Goal: Task Accomplishment & Management: Manage account settings

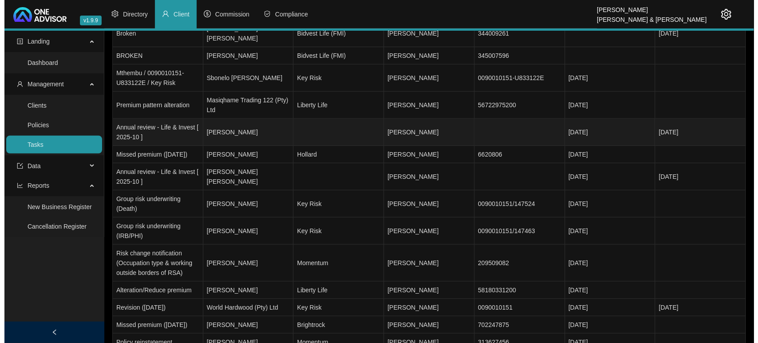
scroll to position [167, 0]
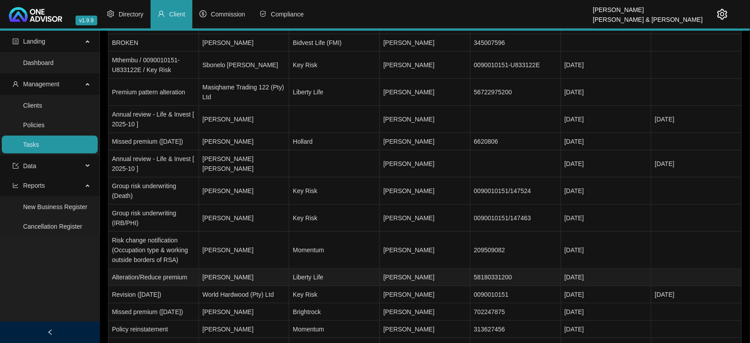
click at [227, 272] on td "[PERSON_NAME]" at bounding box center [244, 276] width 91 height 17
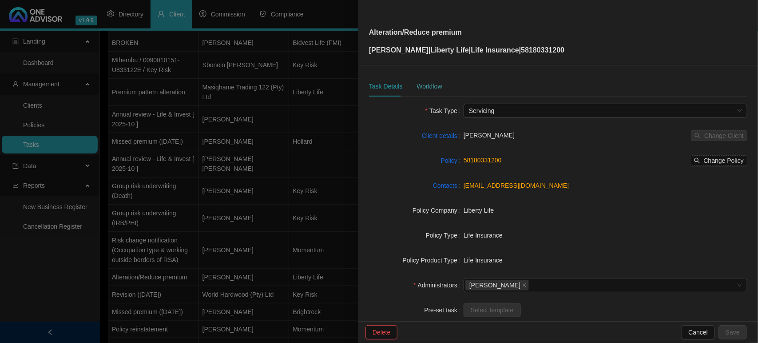
click at [434, 78] on div "Workflow" at bounding box center [429, 86] width 25 height 20
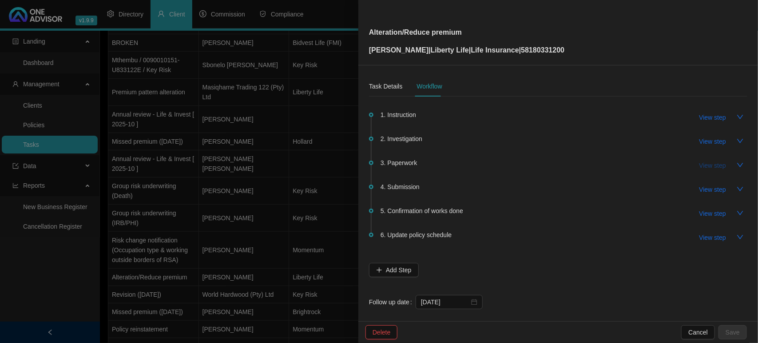
click at [713, 163] on span "View step" at bounding box center [713, 165] width 27 height 10
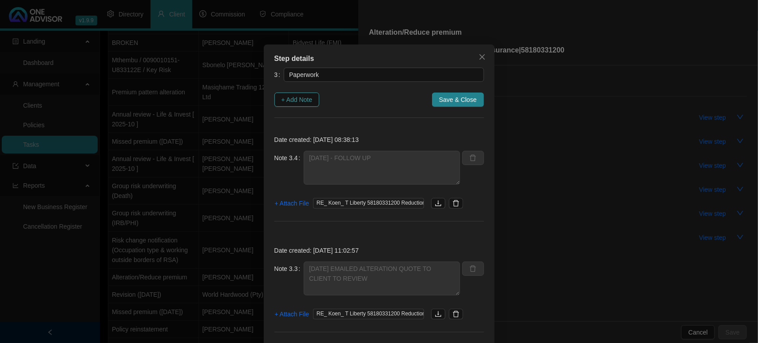
click at [286, 101] on span "+ Add Note" at bounding box center [297, 100] width 31 height 10
type textarea "[DATE] - FOLLOW UP"
type textarea "[DATE] EMAILED ALTERATION QUOTE TO CLIENT TO REVIEW"
type textarea "[DATE] SPOKE TO [PERSON_NAME] ON TEAMS - HE REVIEWED QUOTE AND SAID I CAN SEND …"
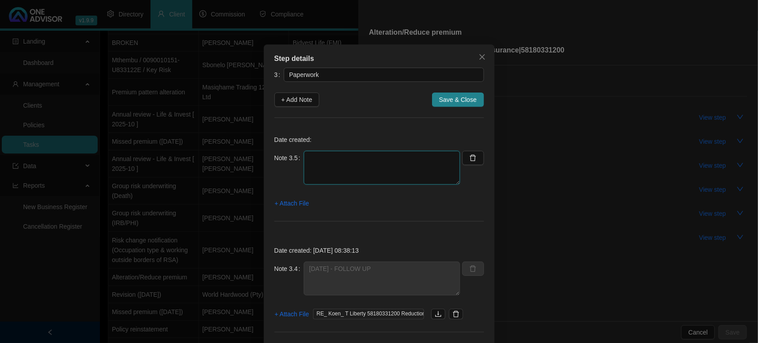
click at [339, 167] on textarea at bounding box center [382, 168] width 156 height 34
type textarea "[DATE] - CLIENT WANTS THE EFFECTIVE DATE TO BE MOVED TO [DATE] REQUESTED THIS F…"
click at [297, 201] on span "+ Attach File" at bounding box center [292, 203] width 34 height 10
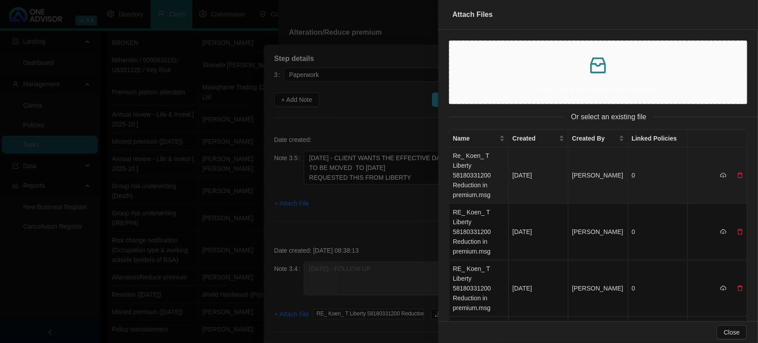
click at [489, 179] on td "Re_ Koen_ T Liberty 58180331200 Reduction in premium.msg" at bounding box center [480, 175] width 60 height 56
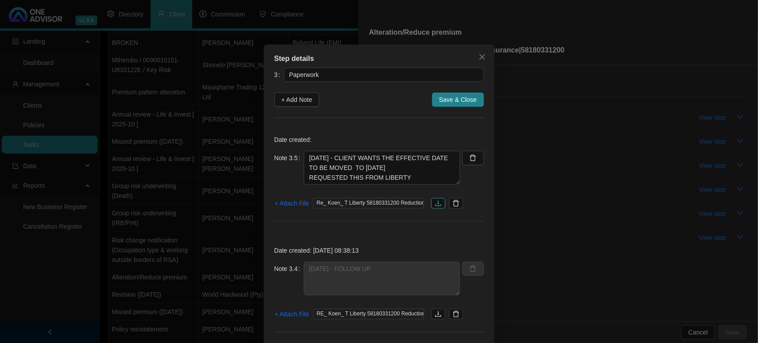
click at [436, 201] on icon "download" at bounding box center [438, 202] width 7 height 7
click at [292, 199] on span "+ Attach File" at bounding box center [292, 203] width 34 height 10
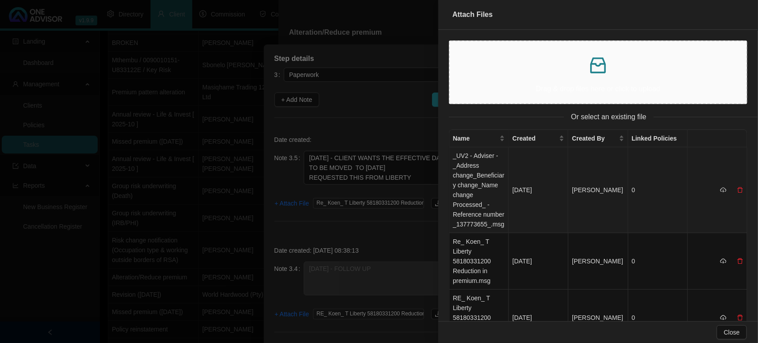
click at [466, 181] on td "_UV2 - Adviser - _Address change_Beneficiary change_Name change Processed_ - Re…" at bounding box center [480, 190] width 60 height 86
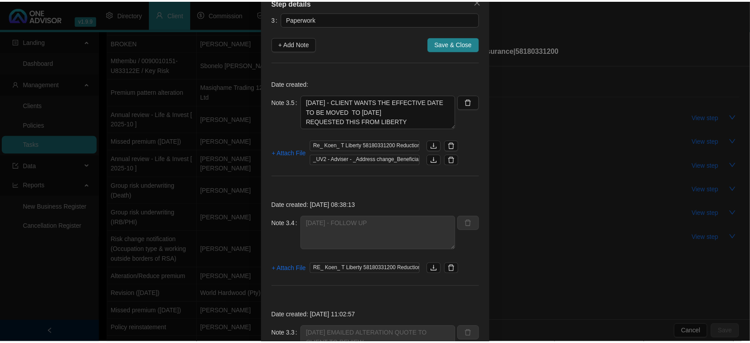
scroll to position [0, 0]
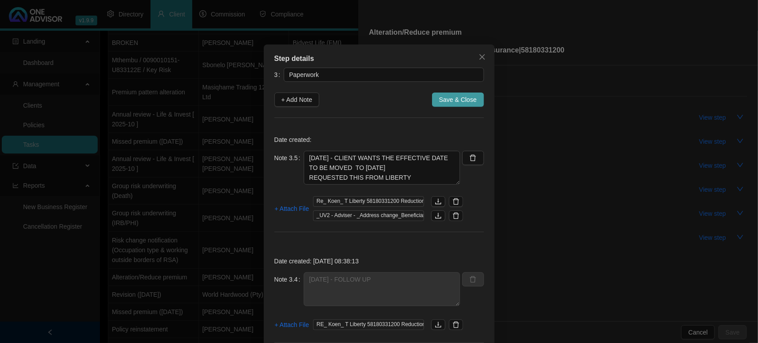
click at [464, 99] on span "Save & Close" at bounding box center [458, 100] width 38 height 10
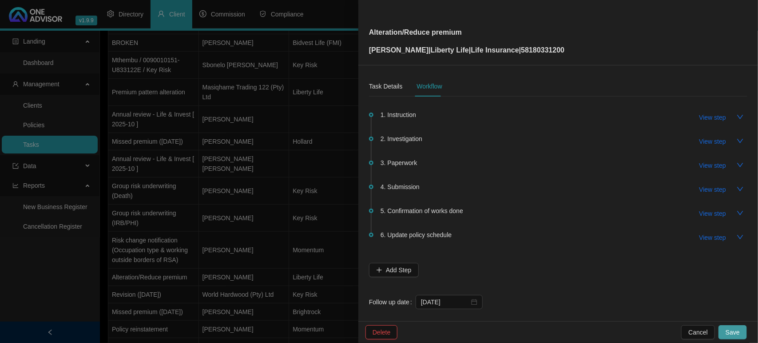
click at [736, 337] on button "Save" at bounding box center [733, 332] width 28 height 14
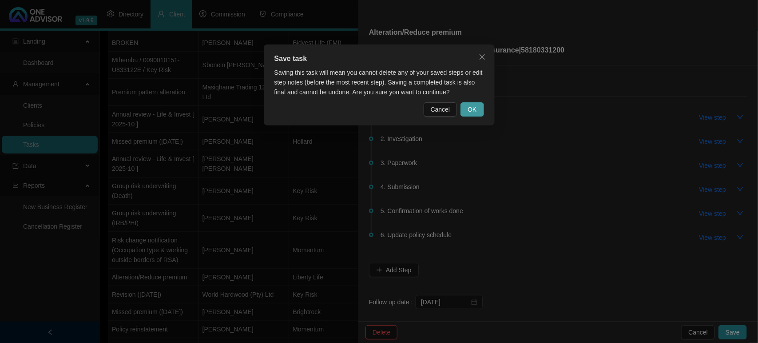
click at [473, 111] on span "OK" at bounding box center [472, 109] width 9 height 10
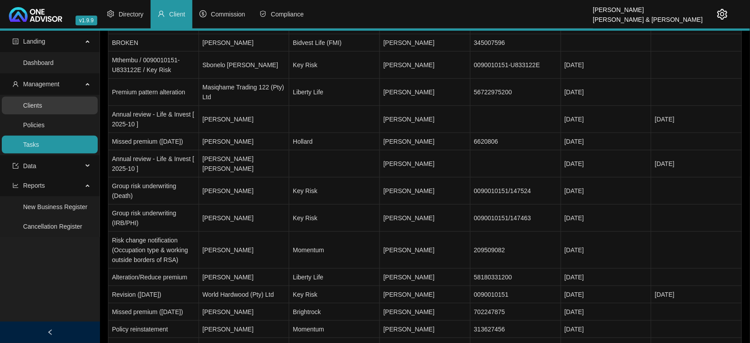
click at [42, 107] on link "Clients" at bounding box center [32, 105] width 19 height 7
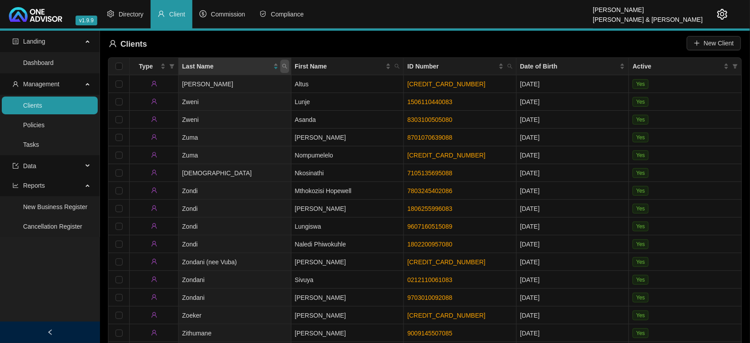
click at [282, 68] on icon "search" at bounding box center [284, 66] width 5 height 5
type input "BROWN"
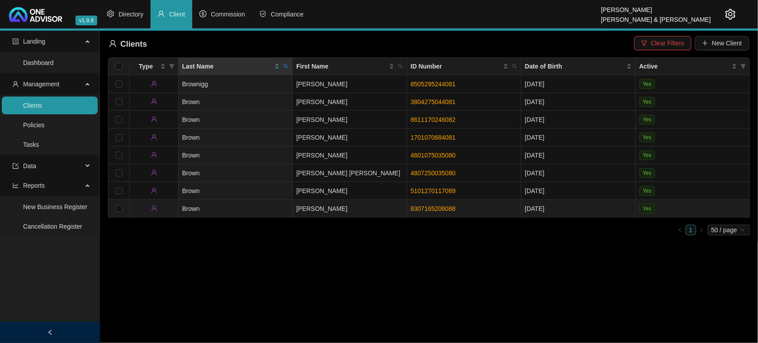
click at [267, 210] on td "Brown" at bounding box center [236, 208] width 114 height 18
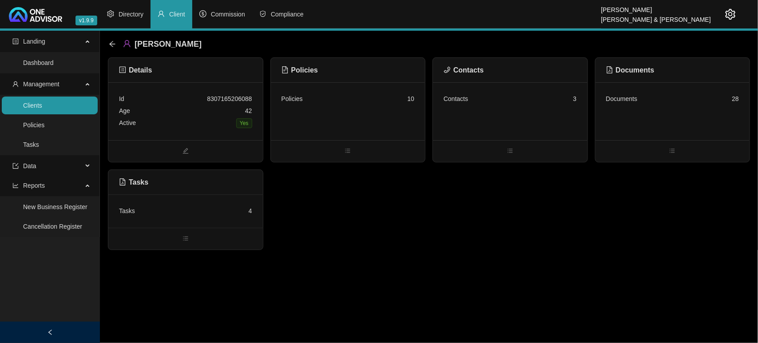
click at [205, 120] on div "Active Yes" at bounding box center [185, 123] width 133 height 12
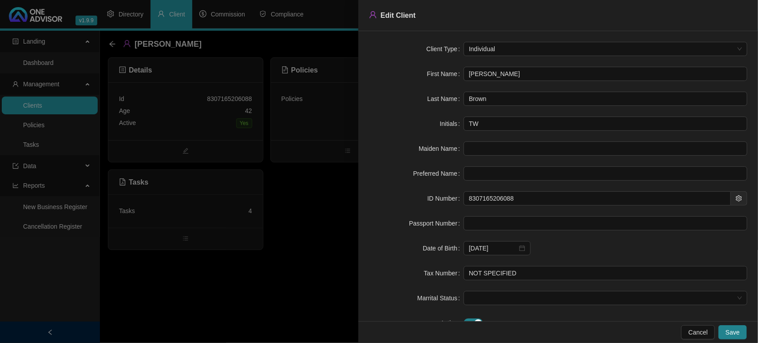
drag, startPoint x: 534, startPoint y: 76, endPoint x: 421, endPoint y: 70, distance: 112.5
click at [421, 70] on div "First Name [PERSON_NAME]" at bounding box center [558, 74] width 379 height 14
drag, startPoint x: 518, startPoint y: 196, endPoint x: 412, endPoint y: 194, distance: 106.6
click at [412, 194] on div "ID Number 8307165206088" at bounding box center [558, 198] width 379 height 14
drag, startPoint x: 303, startPoint y: 230, endPoint x: 312, endPoint y: 199, distance: 32.8
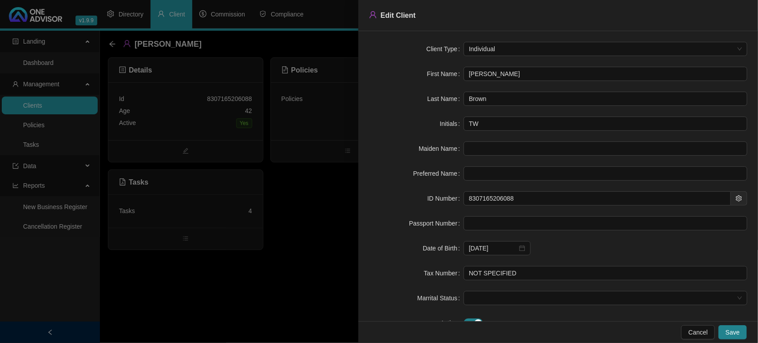
click at [303, 230] on div at bounding box center [379, 171] width 758 height 343
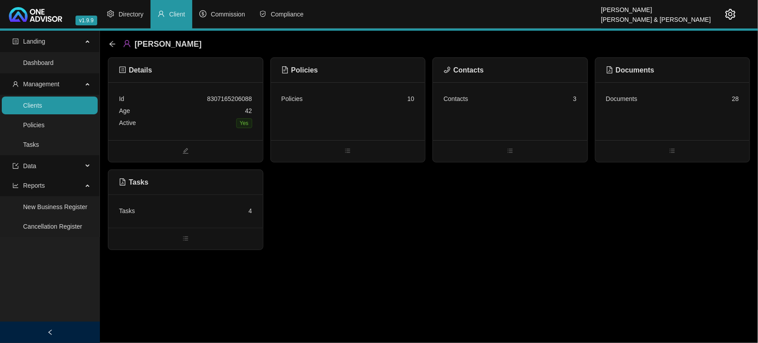
click at [480, 111] on div "Contacts 3" at bounding box center [510, 111] width 155 height 58
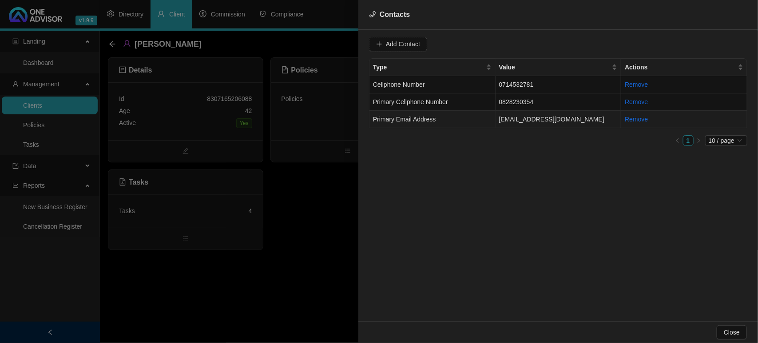
click at [464, 120] on td "Primary Email Address" at bounding box center [433, 119] width 126 height 17
drag, startPoint x: 471, startPoint y: 47, endPoint x: 335, endPoint y: 43, distance: 136.5
click at [335, 43] on div "Contacts Value [EMAIL_ADDRESS][DOMAIN_NAME] Type Primary Email Address Cancel U…" at bounding box center [379, 171] width 758 height 343
click at [458, 105] on td "Primary Cellphone Number" at bounding box center [433, 101] width 126 height 17
drag, startPoint x: 454, startPoint y: 48, endPoint x: 327, endPoint y: 41, distance: 128.1
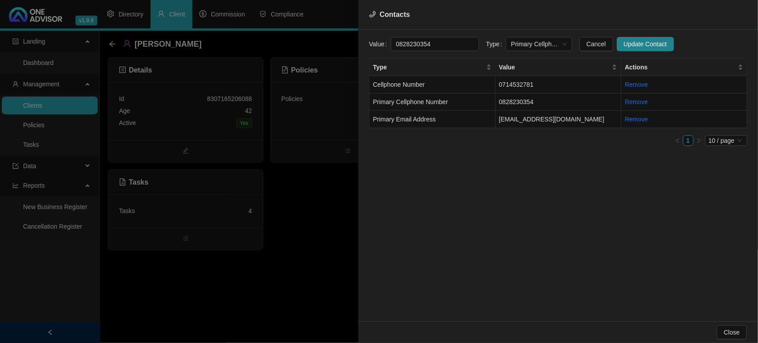
click at [327, 41] on div "Contacts Value [PHONE_NUMBER] Type Primary Cellphone Number Cancel Update Conta…" at bounding box center [379, 171] width 758 height 343
click at [303, 218] on div at bounding box center [379, 171] width 758 height 343
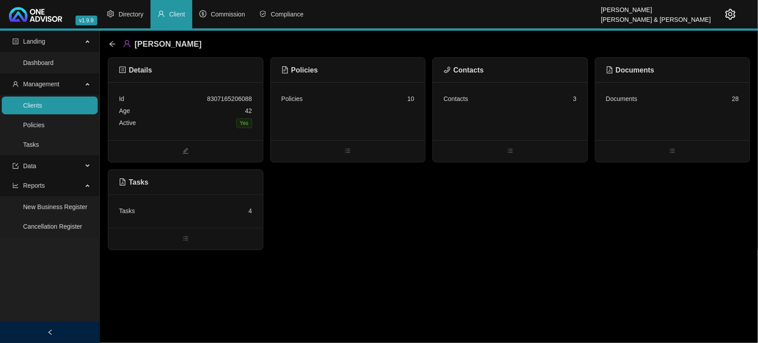
click at [32, 105] on link "Clients" at bounding box center [32, 105] width 19 height 7
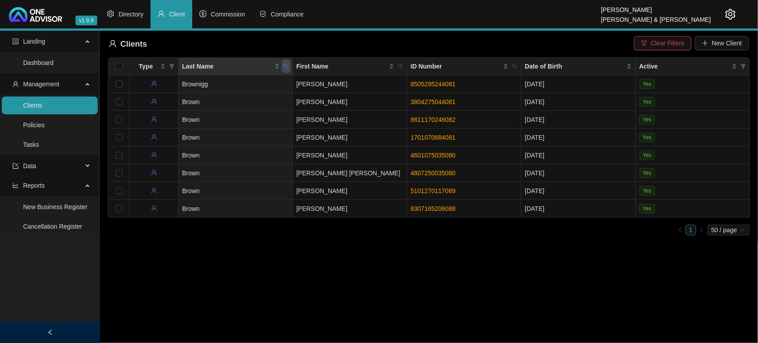
click at [285, 70] on span at bounding box center [286, 66] width 9 height 13
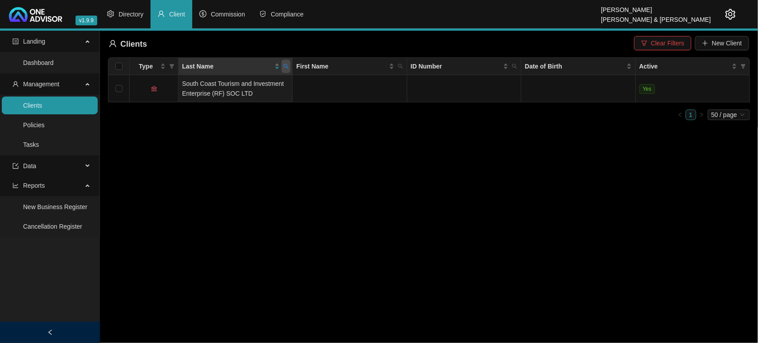
click at [285, 70] on span at bounding box center [286, 66] width 9 height 13
click at [243, 84] on input "suttue" at bounding box center [245, 85] width 84 height 14
type input "suttie"
click at [220, 99] on span "Search" at bounding box center [229, 101] width 20 height 10
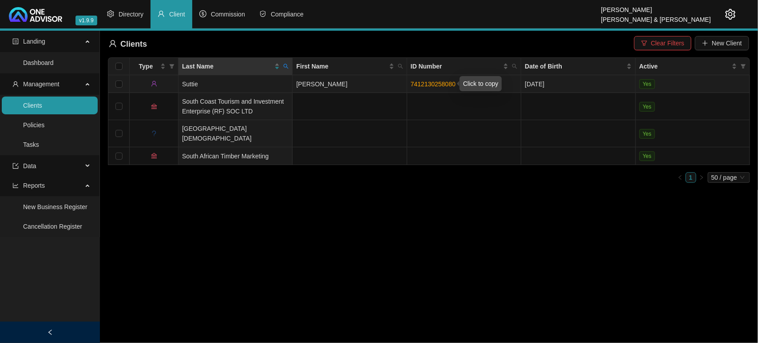
click at [426, 83] on link "7412130258080" at bounding box center [433, 83] width 45 height 7
